Goal: Find specific page/section: Find specific page/section

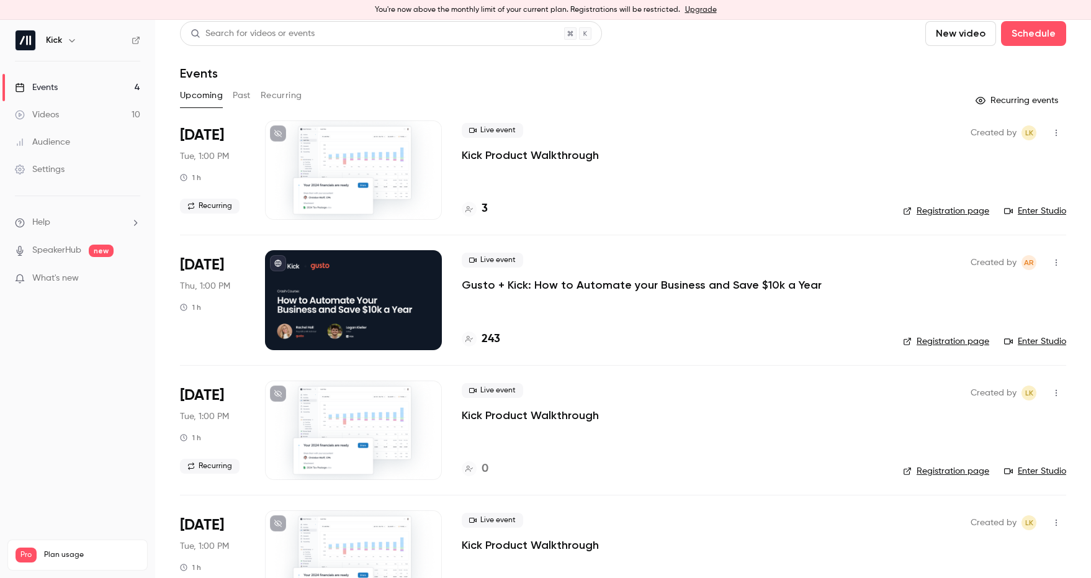
scroll to position [6, 0]
click at [493, 338] on h4 "243" at bounding box center [491, 339] width 19 height 17
